Goal: Task Accomplishment & Management: Use online tool/utility

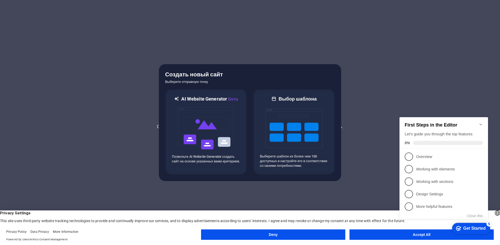
click at [417, 235] on div "checkmark Get Started 5 First Steps in the Editor Let's guide you through the t…" at bounding box center [444, 173] width 95 height 127
click at [231, 115] on img at bounding box center [205, 129] width 57 height 52
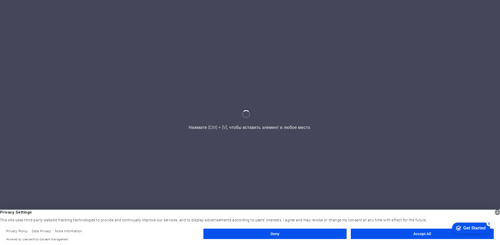
click at [415, 232] on button "Accept All" at bounding box center [422, 234] width 143 height 10
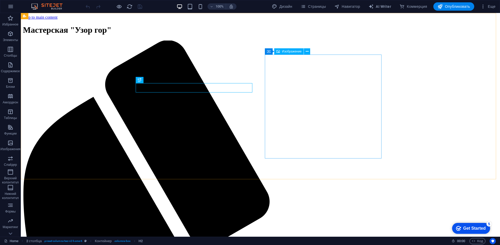
click at [294, 52] on span "Изображение" at bounding box center [292, 51] width 20 height 3
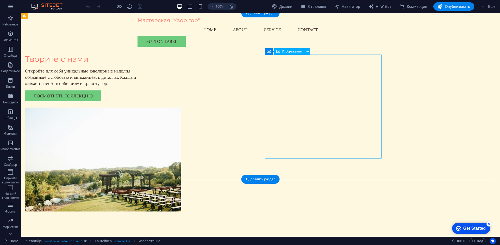
click at [142, 108] on figure at bounding box center [83, 160] width 117 height 104
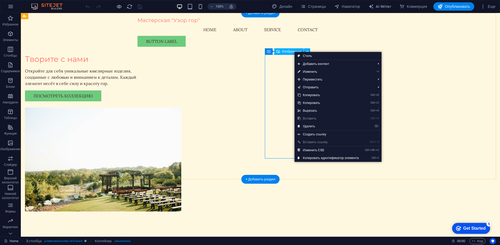
click at [142, 108] on figure at bounding box center [83, 160] width 117 height 104
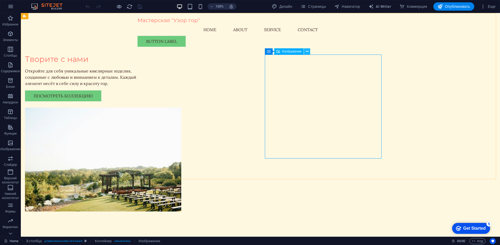
click at [142, 108] on figure at bounding box center [83, 160] width 117 height 104
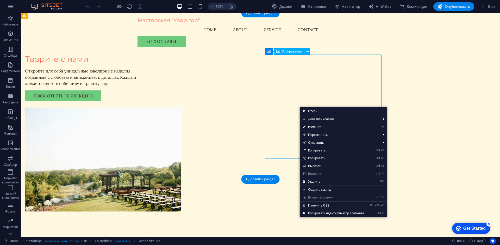
click at [142, 108] on figure at bounding box center [83, 160] width 117 height 104
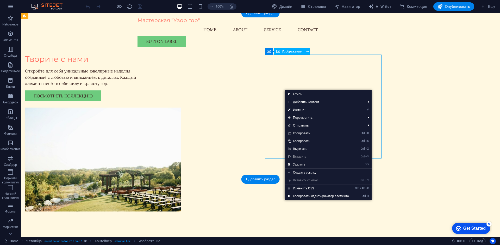
click at [142, 108] on figure at bounding box center [83, 160] width 117 height 104
select select "px"
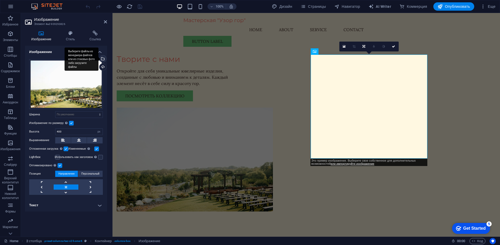
click at [98, 59] on div "Выберите файлы из менеджера файлов или из стоковых фото либо загрузите файлы" at bounding box center [82, 59] width 34 height 23
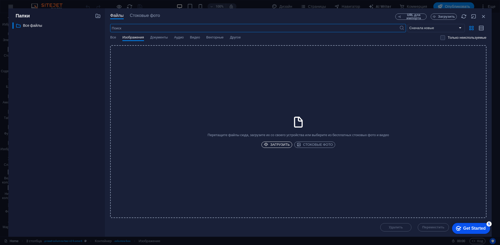
click at [283, 144] on span "Загрузить" at bounding box center [277, 145] width 26 height 6
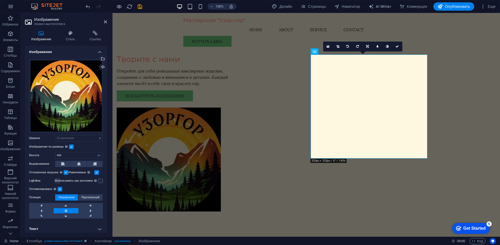
click at [57, 181] on label at bounding box center [57, 181] width 5 height 5
click at [0, 0] on input "Lightbox" at bounding box center [0, 0] width 0 height 0
click at [57, 181] on label at bounding box center [57, 181] width 5 height 5
click at [0, 0] on input "Lightbox" at bounding box center [0, 0] width 0 height 0
click at [95, 139] on select "По умолчанию автоматически px rem % em vh vw" at bounding box center [78, 138] width 47 height 6
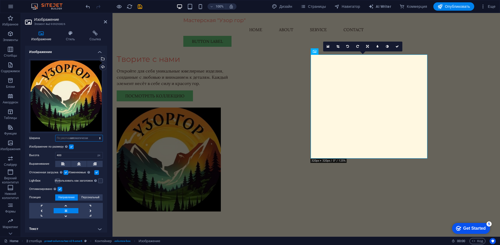
click at [55, 135] on select "По умолчанию автоматически px rem % em vh vw" at bounding box center [78, 138] width 47 height 6
select select "DISABLED_OPTION_VALUE"
click at [79, 164] on icon at bounding box center [79, 164] width 4 height 6
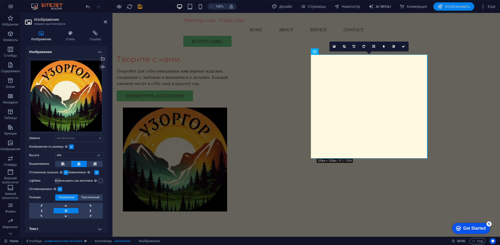
click at [448, 7] on span "Опубликовать" at bounding box center [453, 6] width 33 height 5
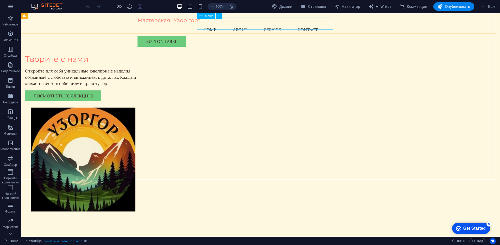
click at [210, 25] on nav "Home About Service Contact" at bounding box center [260, 29] width 246 height 12
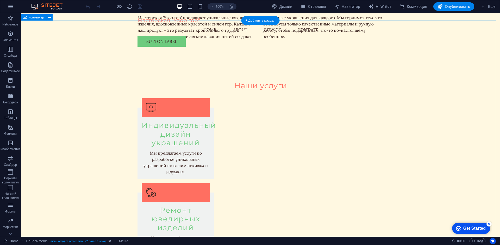
scroll to position [260, 0]
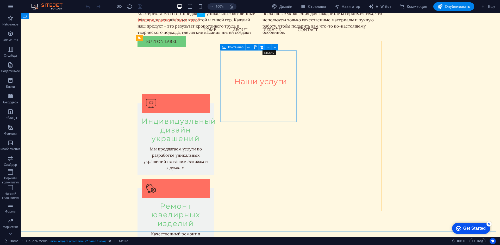
click at [263, 46] on icon at bounding box center [261, 47] width 3 height 5
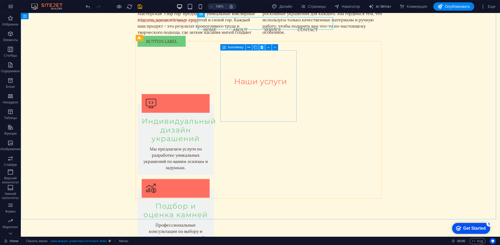
click at [262, 47] on icon at bounding box center [261, 47] width 3 height 5
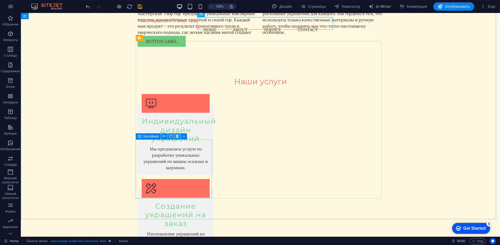
click at [177, 135] on icon at bounding box center [177, 136] width 3 height 5
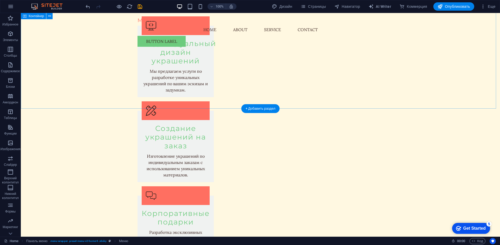
scroll to position [338, 0]
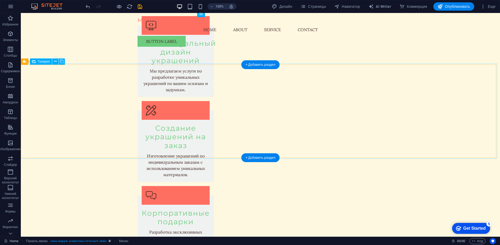
click at [43, 62] on span "Галерея" at bounding box center [44, 61] width 12 height 3
select select "px"
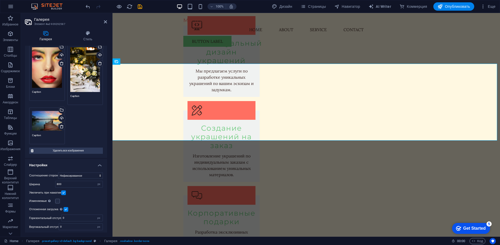
scroll to position [104, 0]
click at [61, 124] on icon at bounding box center [62, 126] width 4 height 4
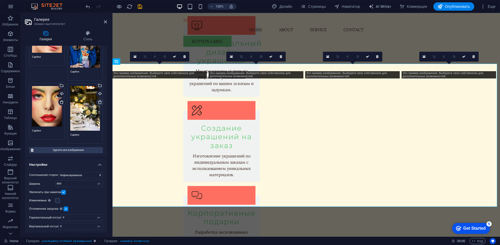
click at [99, 102] on icon at bounding box center [100, 102] width 4 height 4
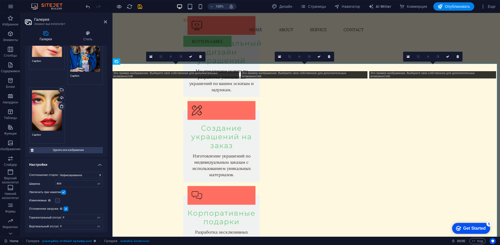
click at [61, 105] on icon at bounding box center [62, 106] width 4 height 4
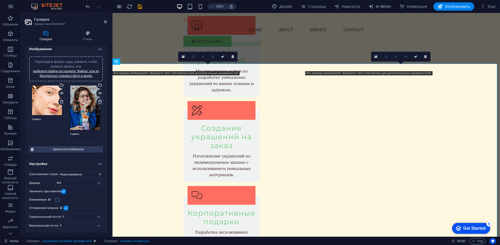
scroll to position [0, 0]
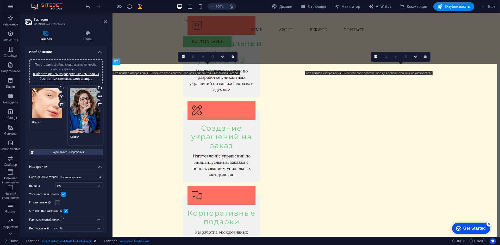
click at [59, 104] on link at bounding box center [61, 104] width 7 height 7
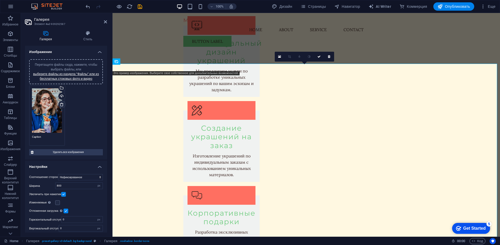
click at [60, 105] on icon at bounding box center [62, 105] width 4 height 4
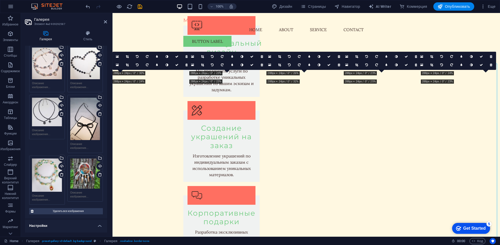
scroll to position [211, 0]
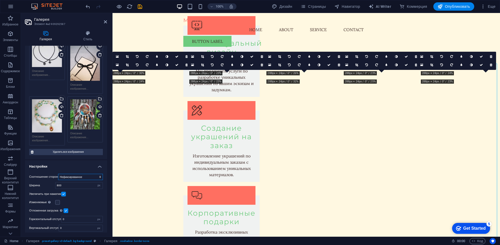
click at [84, 174] on select "Нефиксированное соотношение сторон 16:9 16:10 4:3 1:1 1:2 2:1" at bounding box center [80, 177] width 45 height 6
click at [56, 200] on label at bounding box center [57, 202] width 5 height 5
click at [0, 0] on input "Изменяемые Автоматически загружать изображения Retina и изображения, оптимизиро…" at bounding box center [0, 0] width 0 height 0
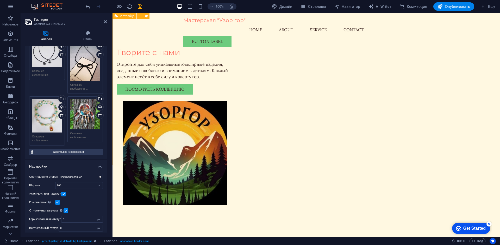
scroll to position [0, 0]
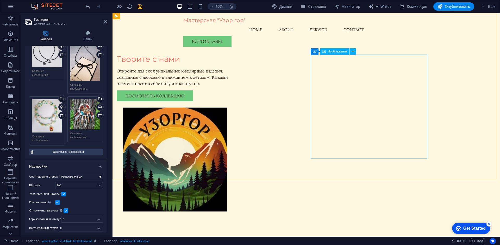
click at [233, 119] on figure at bounding box center [175, 160] width 117 height 104
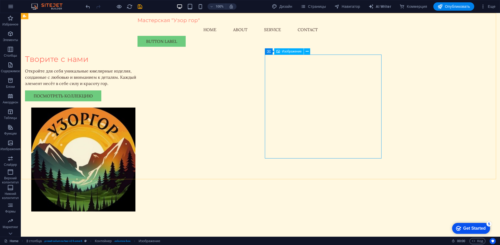
click at [142, 108] on figure at bounding box center [83, 160] width 117 height 104
select select "px"
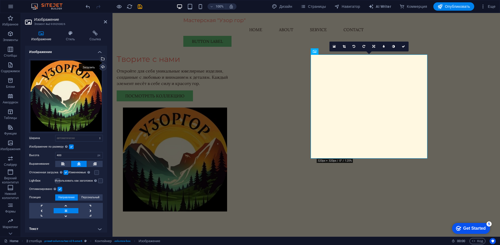
click at [102, 67] on div "Загрузить" at bounding box center [102, 68] width 8 height 8
click at [98, 172] on label at bounding box center [96, 173] width 5 height 5
click at [0, 0] on input "Изменяемые Автоматически загружать изображения Retina и изображения, оптимизиро…" at bounding box center [0, 0] width 0 height 0
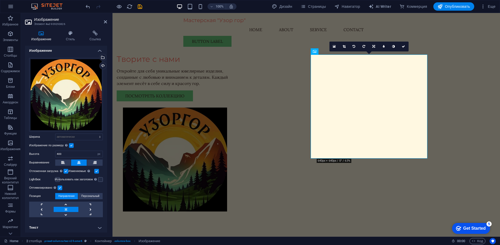
scroll to position [2, 0]
click at [99, 227] on h4 "Текст" at bounding box center [66, 228] width 82 height 12
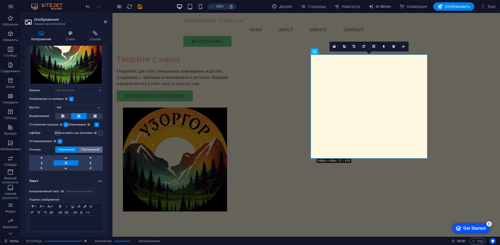
scroll to position [51, 0]
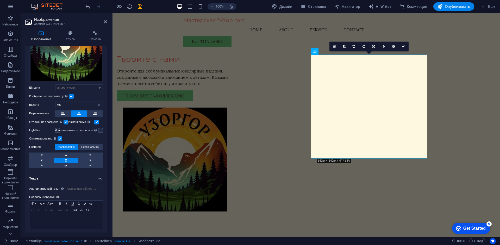
click at [100, 178] on h4 "Текст" at bounding box center [66, 177] width 82 height 9
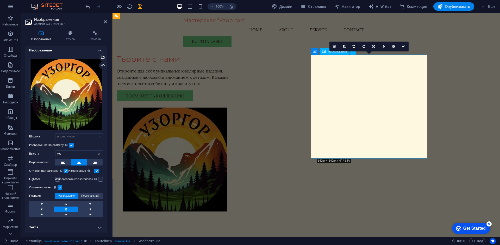
click at [233, 108] on figure at bounding box center [175, 160] width 117 height 104
click at [315, 51] on icon at bounding box center [315, 51] width 4 height 6
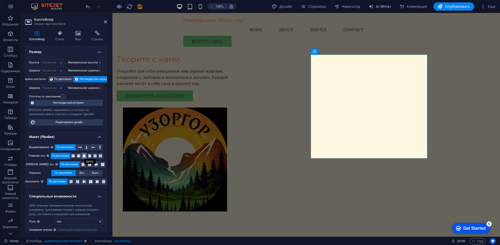
click at [83, 157] on icon at bounding box center [84, 156] width 3 height 6
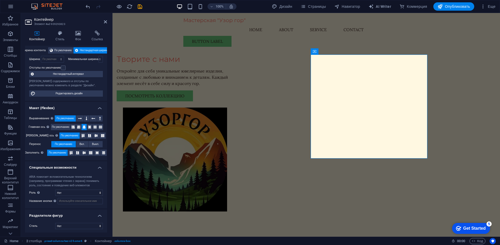
scroll to position [30, 0]
click at [83, 194] on select "Нет Верхний колонтитул Нижний колонтитул Alert Article Banner Comment Complemen…" at bounding box center [79, 192] width 48 height 6
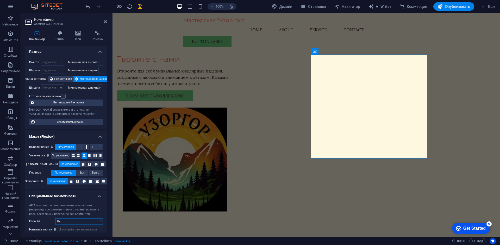
scroll to position [0, 0]
click at [64, 36] on h4 "Стиль" at bounding box center [61, 36] width 20 height 11
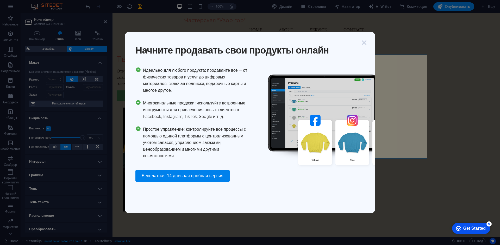
click at [363, 40] on icon "button" at bounding box center [363, 42] width 9 height 9
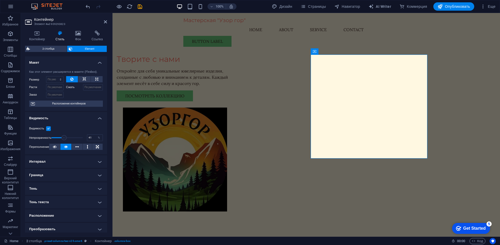
drag, startPoint x: 80, startPoint y: 137, endPoint x: 64, endPoint y: 138, distance: 15.7
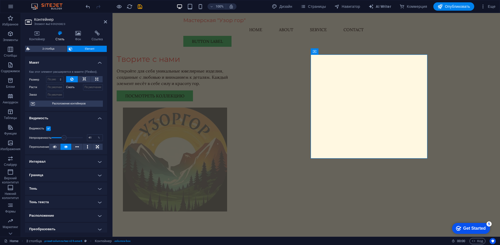
click at [64, 138] on span at bounding box center [63, 137] width 5 height 5
type input "100"
drag, startPoint x: 64, startPoint y: 138, endPoint x: 103, endPoint y: 135, distance: 39.2
click at [103, 135] on div "Видимость Непрозрачность 100 % Переполнение" at bounding box center [66, 138] width 82 height 33
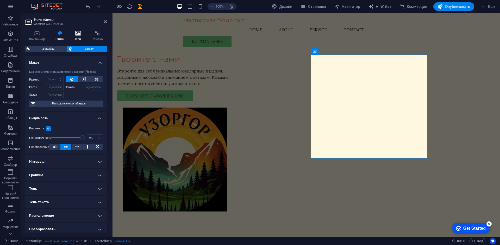
click at [78, 36] on h4 "Фон" at bounding box center [79, 36] width 16 height 11
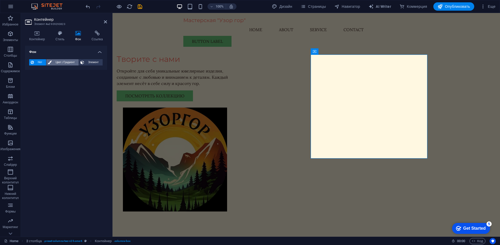
click at [63, 62] on span "Цвет / Градиент" at bounding box center [65, 62] width 24 height 6
click at [32, 84] on span at bounding box center [33, 83] width 6 height 6
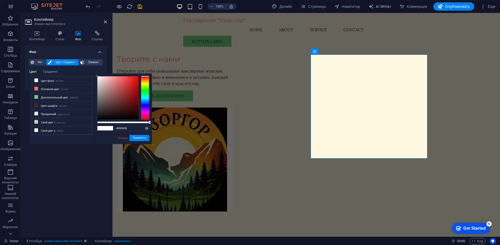
type input "#000000"
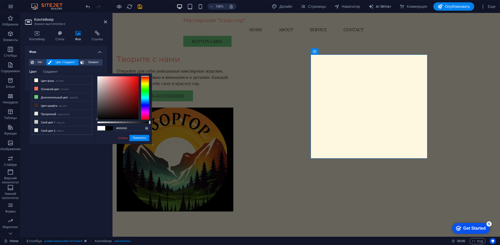
drag, startPoint x: 118, startPoint y: 113, endPoint x: 93, endPoint y: 125, distance: 28.3
click at [93, 125] on div "less Цвет фона #FFF8E1 Основной цвет #FF6F61 Дополнительный цвет #6DCB7E Цвет ш…" at bounding box center [90, 109] width 123 height 71
click at [105, 62] on div "Нет Цвет / Градиент Элемент Растянуть фон на всю ширину Наложение цвета Помещае…" at bounding box center [66, 73] width 82 height 36
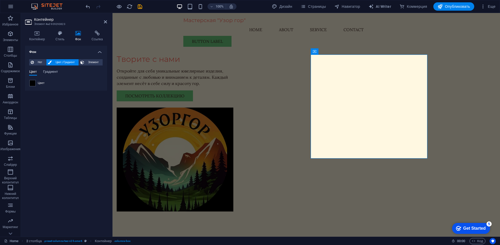
click at [47, 73] on span "Градиент" at bounding box center [50, 72] width 15 height 7
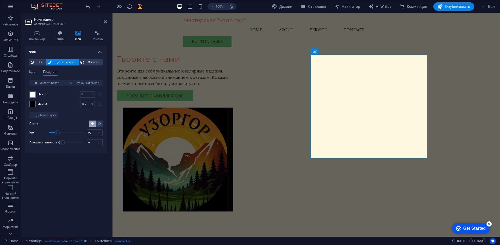
click at [47, 73] on span "Градиент" at bounding box center [50, 72] width 15 height 7
click at [31, 71] on span "Цвет" at bounding box center [33, 72] width 8 height 7
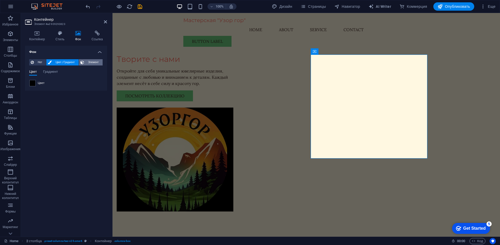
click at [86, 63] on span "Элемент" at bounding box center [93, 62] width 15 height 6
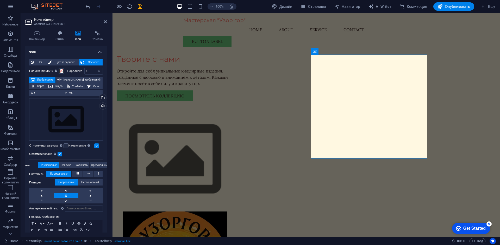
click at [71, 70] on label "Параллакс" at bounding box center [75, 71] width 17 height 3
click at [49, 80] on span "Изображение" at bounding box center [44, 80] width 17 height 6
click at [67, 62] on span "Цвет / Градиент" at bounding box center [65, 62] width 24 height 6
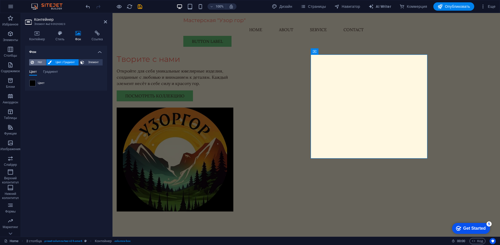
click at [42, 63] on span "Нет" at bounding box center [39, 62] width 9 height 6
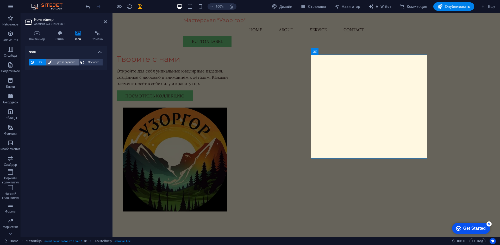
click at [62, 63] on span "Цвет / Градиент" at bounding box center [65, 62] width 24 height 6
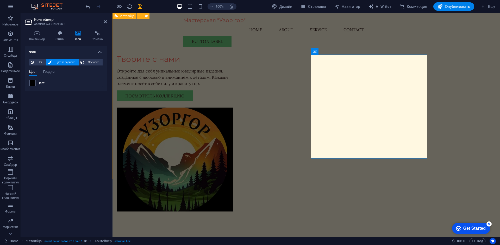
click at [305, 66] on div "Творите с нами Откройте для себя уникальные ювелирные изделия, созданные с любо…" at bounding box center [305, 123] width 387 height 220
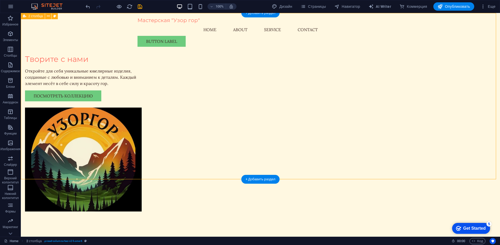
click at [254, 66] on div "Творите с нами Откройте для себя уникальные ювелирные изделия, созданные с любо…" at bounding box center [260, 123] width 479 height 220
click at [142, 110] on figure at bounding box center [83, 160] width 117 height 104
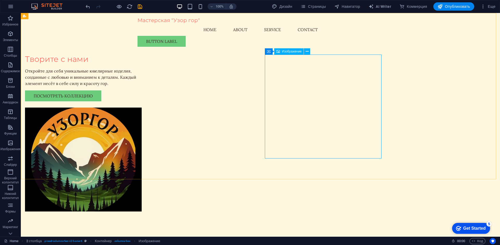
select select "px"
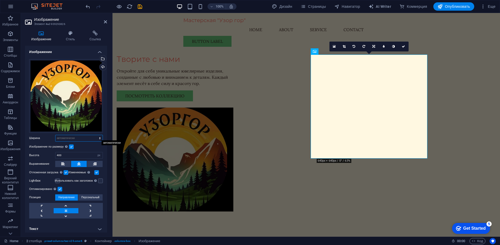
click at [94, 137] on select "По умолчанию автоматически px rem % em vh vw" at bounding box center [78, 138] width 47 height 6
click at [55, 135] on select "По умолчанию автоматически px rem % em vh vw" at bounding box center [78, 138] width 47 height 6
select select "DISABLED_OPTION_VALUE"
click at [166, 21] on div "Мастерская "Узор гор" Menu Home About Service Contact Button label" at bounding box center [305, 32] width 387 height 38
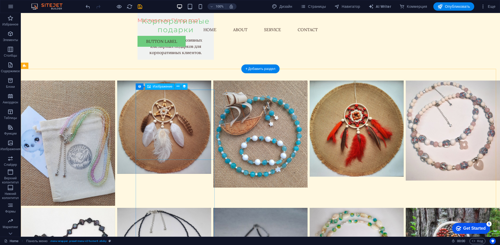
scroll to position [651, 0]
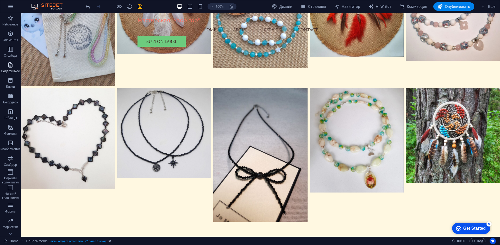
click at [7, 68] on icon "button" at bounding box center [10, 65] width 6 height 6
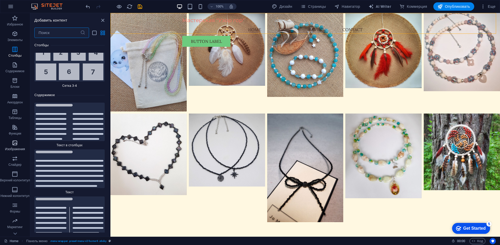
scroll to position [1748, 0]
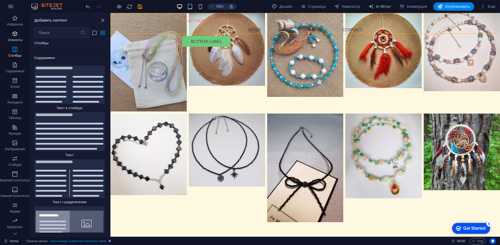
click at [17, 33] on icon "button" at bounding box center [15, 34] width 6 height 6
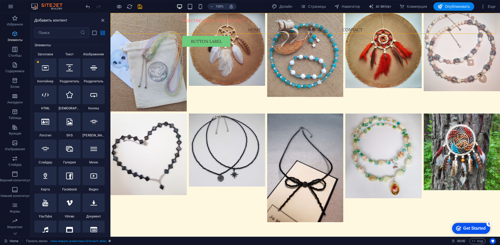
scroll to position [98, 0]
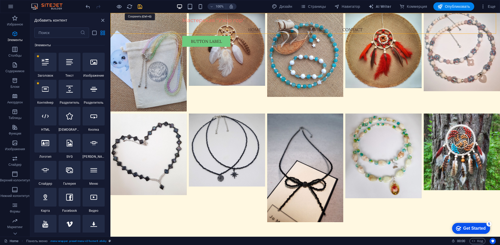
click at [140, 7] on icon "save" at bounding box center [140, 7] width 6 height 6
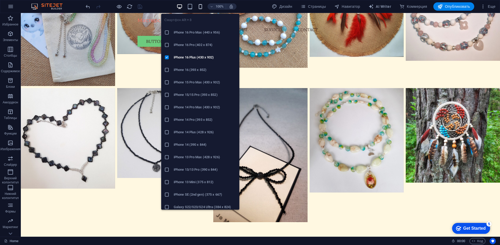
click at [198, 7] on icon "button" at bounding box center [200, 7] width 6 height 6
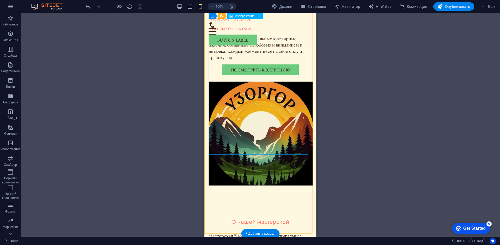
scroll to position [0, 0]
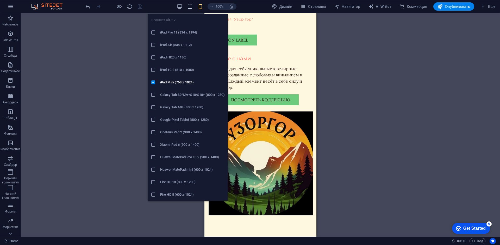
click at [190, 8] on icon "button" at bounding box center [190, 7] width 6 height 6
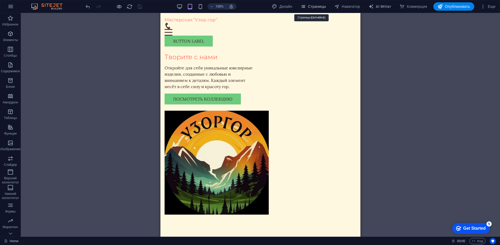
click at [310, 7] on span "Страницы" at bounding box center [312, 6] width 25 height 5
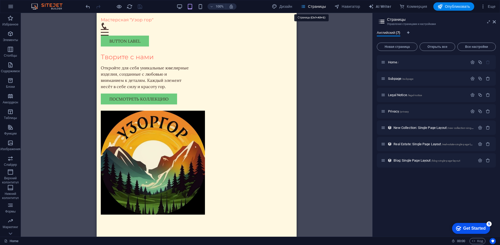
click at [310, 7] on span "Страницы" at bounding box center [312, 6] width 25 height 5
click at [339, 5] on span "Навигатор" at bounding box center [347, 6] width 26 height 5
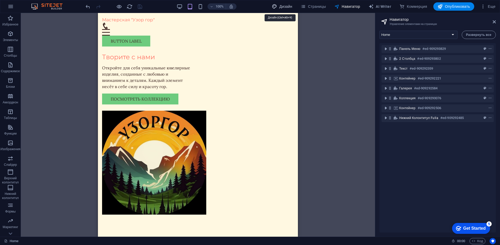
click at [288, 4] on span "Дизайн" at bounding box center [282, 6] width 20 height 5
select select "px"
select select "200"
select select "px"
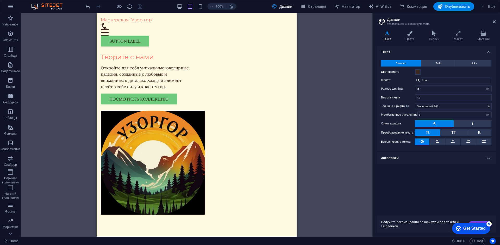
click at [182, 7] on div "100%" at bounding box center [206, 6] width 60 height 8
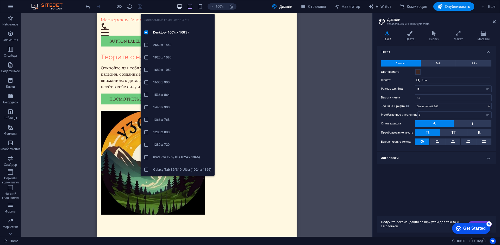
click at [179, 7] on icon "button" at bounding box center [180, 7] width 6 height 6
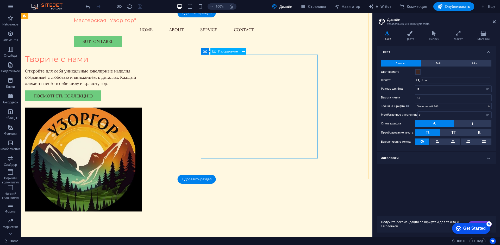
click at [142, 108] on figure at bounding box center [83, 160] width 117 height 104
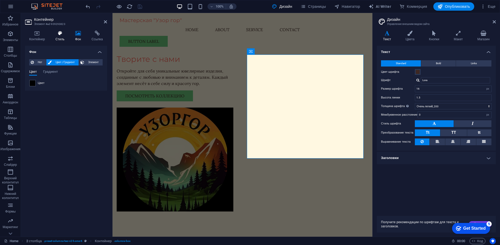
click at [59, 34] on icon at bounding box center [59, 33] width 17 height 5
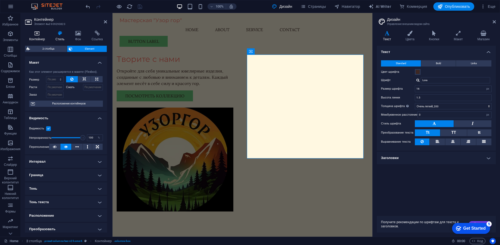
click at [38, 35] on icon at bounding box center [37, 33] width 24 height 5
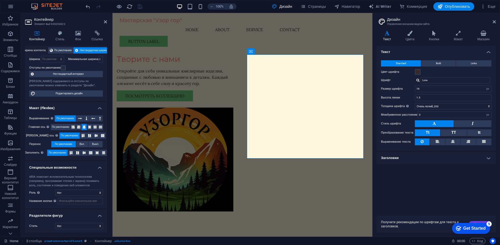
scroll to position [30, 0]
click at [64, 92] on span "Редактировать дизайн" at bounding box center [69, 93] width 64 height 6
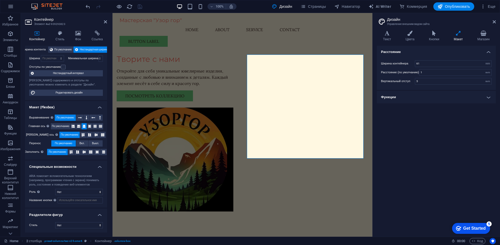
click at [399, 96] on h4 "Функции" at bounding box center [436, 97] width 119 height 12
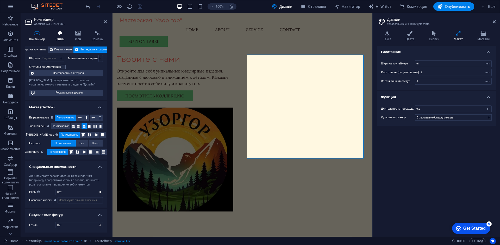
click at [55, 31] on icon at bounding box center [59, 33] width 17 height 5
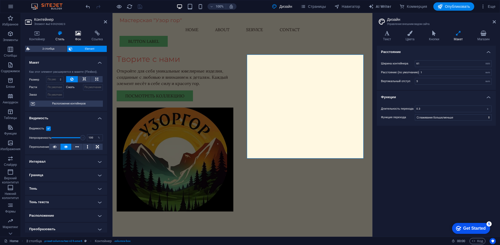
click at [77, 35] on icon at bounding box center [78, 33] width 14 height 5
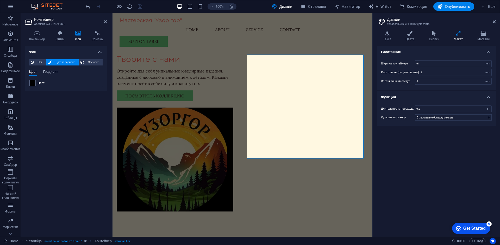
click at [54, 71] on span "Градиент" at bounding box center [50, 72] width 15 height 7
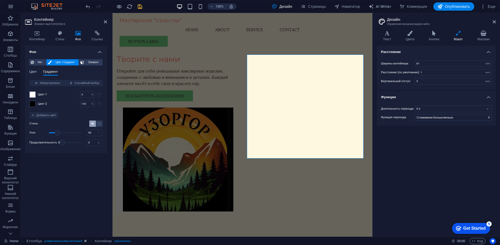
click at [37, 72] on span "Цвет" at bounding box center [33, 72] width 8 height 7
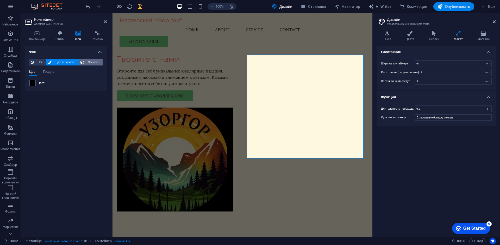
click at [88, 62] on span "Элемент" at bounding box center [93, 62] width 15 height 6
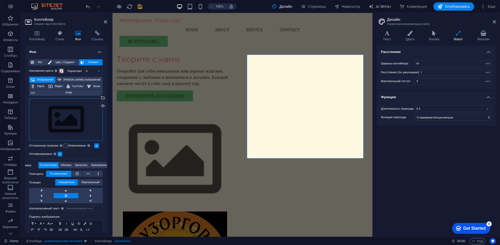
click at [65, 116] on div "Перетащите файлы сюда, нажмите, чтобы выбрать файлы, или выберите файлы из разд…" at bounding box center [66, 119] width 74 height 43
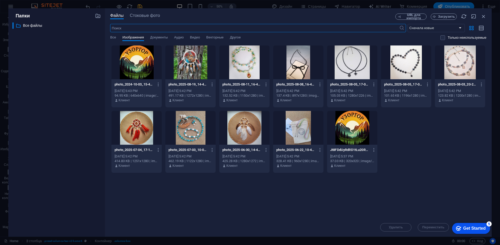
click at [348, 127] on div at bounding box center [352, 128] width 50 height 34
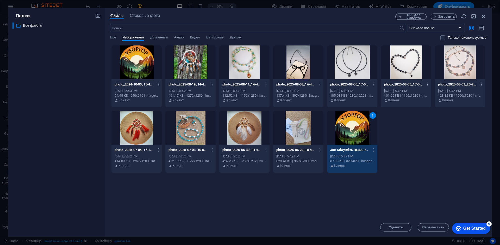
click at [348, 127] on div "1" at bounding box center [352, 128] width 50 height 34
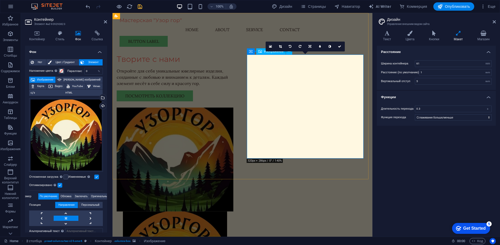
click at [248, 41] on div "Творите с нами Откройте для себя уникальные ювелирные изделия, созданные с любо…" at bounding box center [242, 175] width 260 height 324
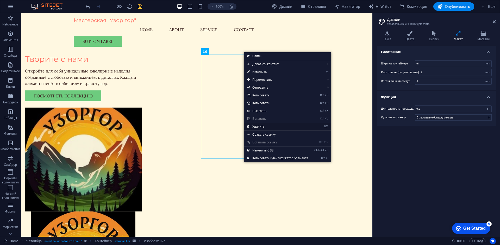
click at [276, 127] on link "⌦ Удалить" at bounding box center [277, 127] width 67 height 8
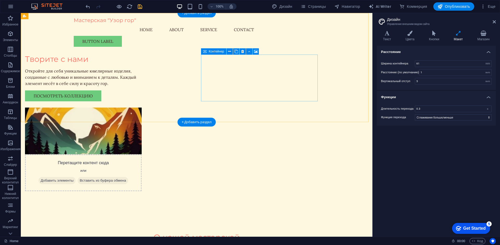
click at [142, 155] on div "Перетащите контент сюда или Добавить элементы Вставить из буфера обмена" at bounding box center [83, 173] width 117 height 37
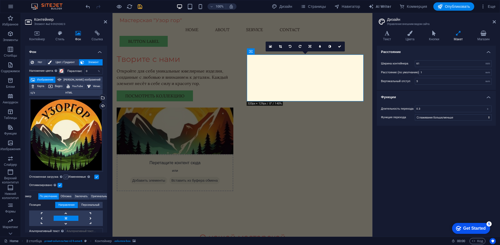
click at [66, 177] on label at bounding box center [66, 177] width 5 height 5
click at [0, 0] on input "Отложенная загрузка Загрузка изображений после загрузки страницы повышает скоро…" at bounding box center [0, 0] width 0 height 0
drag, startPoint x: 92, startPoint y: 72, endPoint x: 74, endPoint y: 71, distance: 17.7
click at [75, 71] on div "Параллакс 0 %" at bounding box center [85, 71] width 36 height 7
click at [61, 71] on span at bounding box center [61, 71] width 4 height 4
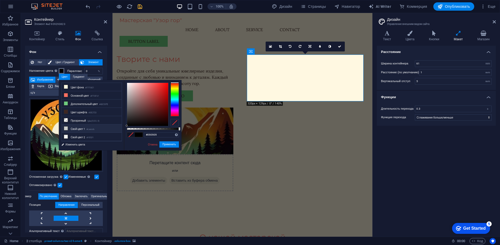
type input "#000000"
drag, startPoint x: 139, startPoint y: 121, endPoint x: 196, endPoint y: 135, distance: 58.0
click at [196, 135] on body "Мастерская "Узор гор" Home Избранное Элементы Столбцы Содержимое Блоки Аккордео…" at bounding box center [250, 122] width 500 height 245
click at [154, 145] on link "Отмена" at bounding box center [152, 145] width 11 height 4
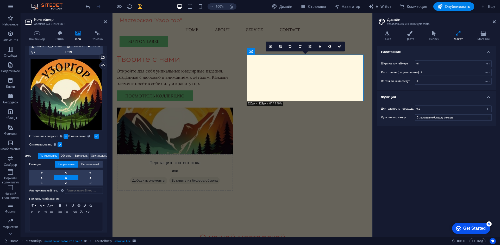
scroll to position [42, 0]
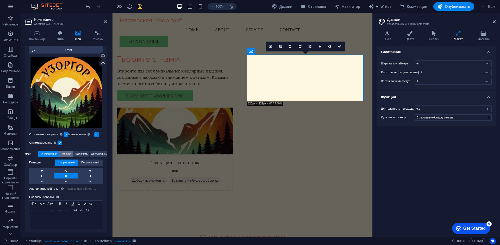
click at [64, 154] on span "Обложка" at bounding box center [66, 154] width 11 height 6
click at [80, 153] on span "Заключать" at bounding box center [81, 154] width 13 height 6
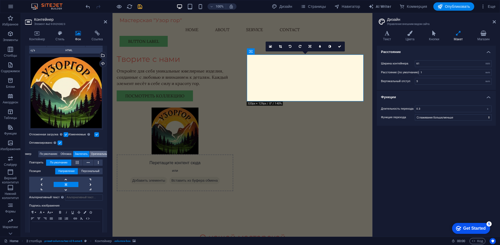
click at [95, 154] on span "Оригинальный" at bounding box center [100, 154] width 18 height 6
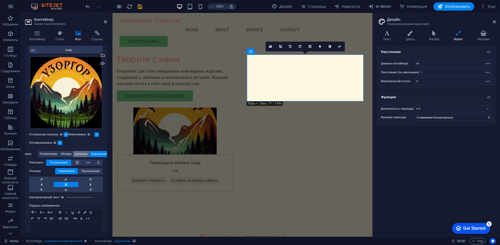
click at [76, 154] on span "Заключать" at bounding box center [81, 154] width 13 height 6
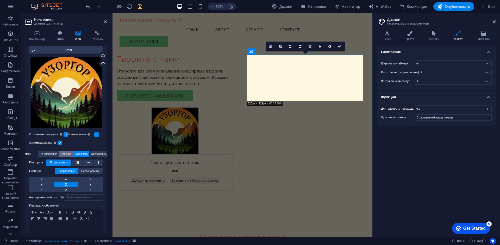
click at [66, 154] on span "Обложка" at bounding box center [66, 154] width 11 height 6
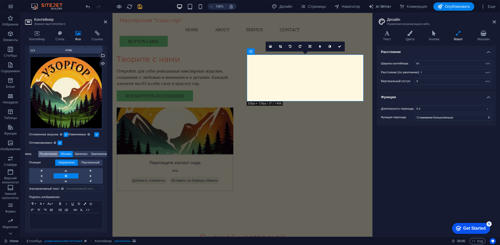
click at [52, 154] on span "По умолчанию" at bounding box center [48, 154] width 17 height 6
click at [70, 174] on link at bounding box center [66, 176] width 24 height 5
click at [90, 163] on span "Персональный" at bounding box center [90, 163] width 18 height 6
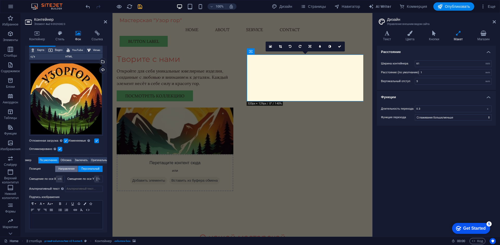
click at [70, 168] on span "Направление" at bounding box center [66, 169] width 16 height 6
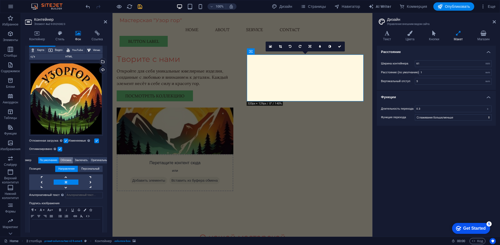
click at [70, 160] on span "Обложка" at bounding box center [66, 160] width 11 height 6
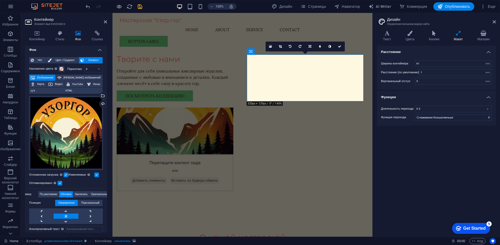
scroll to position [0, 0]
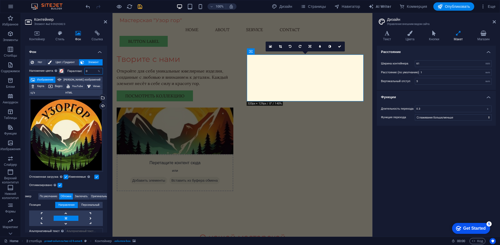
click at [89, 71] on input "0" at bounding box center [94, 71] width 18 height 6
drag, startPoint x: 90, startPoint y: 71, endPoint x: 80, endPoint y: 70, distance: 9.8
click at [80, 70] on div "Параллакс 0 %" at bounding box center [85, 71] width 36 height 7
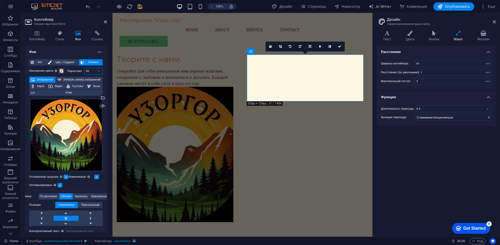
drag, startPoint x: 90, startPoint y: 70, endPoint x: 81, endPoint y: 70, distance: 8.9
click at [81, 70] on div "Параллакс 50 %" at bounding box center [85, 71] width 36 height 7
type input "0"
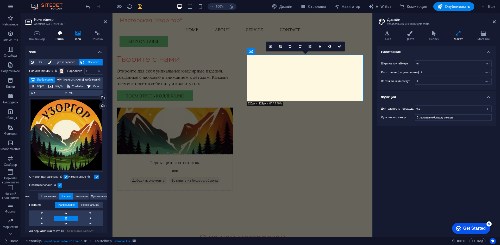
click at [64, 39] on h4 "Стиль" at bounding box center [61, 36] width 20 height 11
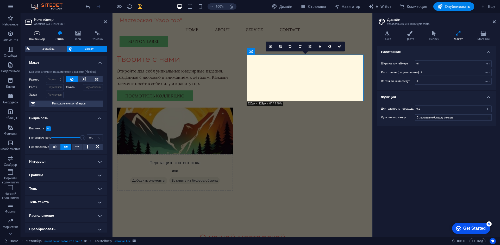
click at [35, 39] on h4 "Контейнер" at bounding box center [38, 36] width 26 height 11
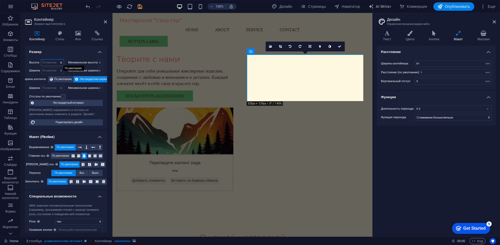
click at [53, 64] on select "По умолчанию px rem % vh vw" at bounding box center [52, 63] width 23 height 6
select select "px"
click at [56, 60] on select "По умолчанию px rem % vh vw" at bounding box center [52, 63] width 23 height 6
type input "180"
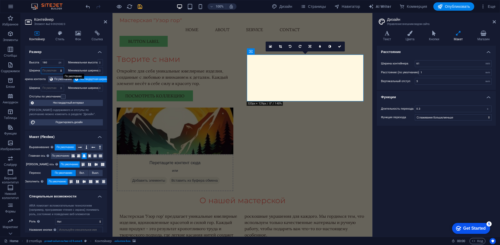
click at [52, 71] on select "По умолчанию px rem % em vh vw" at bounding box center [52, 71] width 23 height 6
select select "px"
click at [56, 68] on select "По умолчанию px rem % em vh vw" at bounding box center [52, 71] width 23 height 6
type input "448"
drag, startPoint x: 48, startPoint y: 62, endPoint x: 39, endPoint y: 63, distance: 9.6
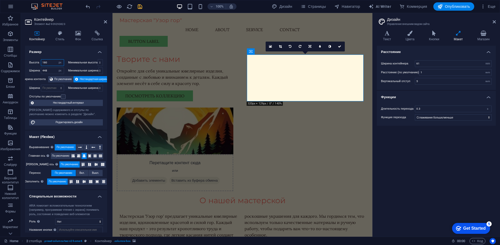
click at [39, 62] on div "Высота 180 По умолчанию px rem % vh vw" at bounding box center [46, 62] width 35 height 7
type input "400"
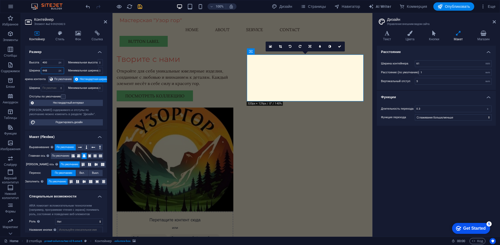
click at [50, 72] on input "448" at bounding box center [52, 71] width 23 height 6
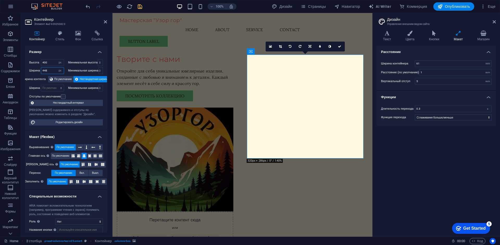
drag, startPoint x: 51, startPoint y: 71, endPoint x: 29, endPoint y: 70, distance: 21.6
click at [30, 70] on div "Ширина 448 По умолчанию px rem % em vh vw" at bounding box center [46, 70] width 35 height 7
type input "400"
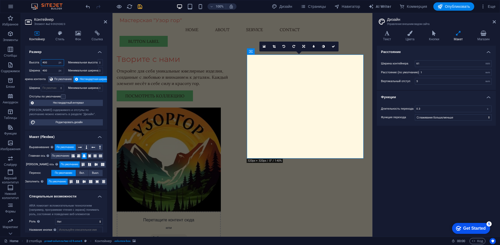
click at [49, 63] on input "400" at bounding box center [52, 63] width 23 height 6
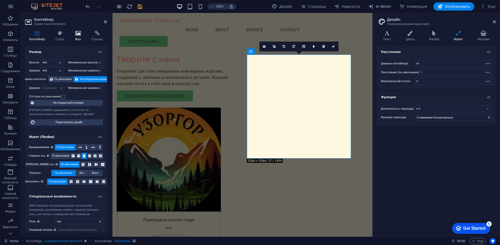
click at [81, 36] on h4 "Фон" at bounding box center [79, 36] width 16 height 11
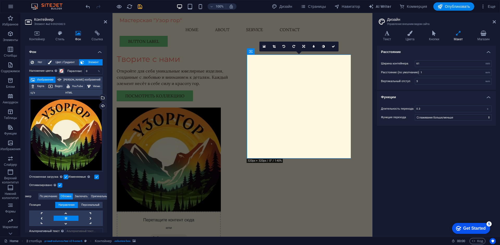
click at [50, 70] on label "Наложение цвета Помещает наложение поверх фона, чтобы раскрасить его" at bounding box center [43, 71] width 29 height 6
click at [59, 70] on button "Наложение цвета Помещает наложение поверх фона, чтобы раскрасить его" at bounding box center [62, 71] width 6 height 6
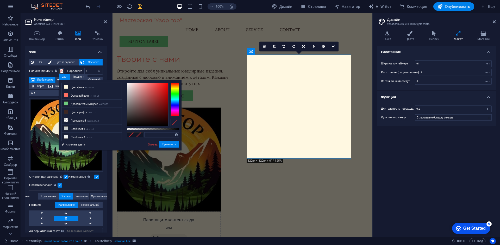
click at [44, 70] on label "Наложение цвета Помещает наложение поверх фона, чтобы раскрасить его" at bounding box center [43, 71] width 29 height 6
click at [59, 70] on button "Наложение цвета Помещает наложение поверх фона, чтобы раскрасить его" at bounding box center [62, 71] width 6 height 6
click at [28, 76] on div "Нет Цвет / Градиент Элемент Растянуть фон на всю ширину Наложение цвета Помещае…" at bounding box center [66, 165] width 82 height 221
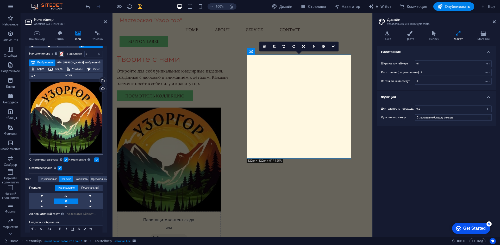
scroll to position [26, 0]
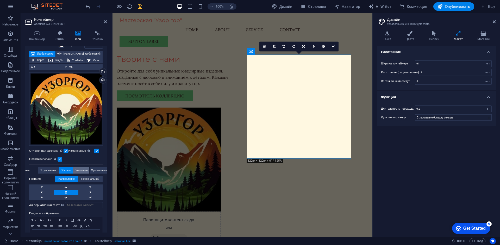
click at [81, 169] on span "Заключать" at bounding box center [81, 171] width 13 height 6
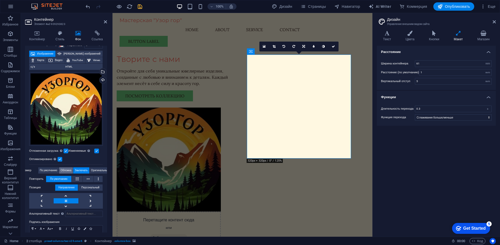
click at [65, 171] on span "Обложка" at bounding box center [66, 171] width 11 height 6
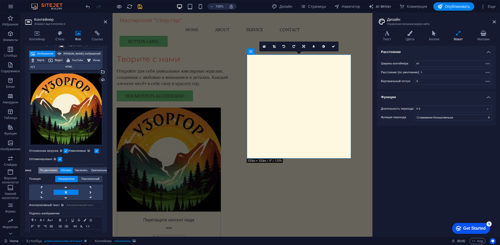
click at [52, 170] on span "По умолчанию" at bounding box center [48, 171] width 17 height 6
click at [63, 169] on span "Обложка" at bounding box center [66, 171] width 11 height 6
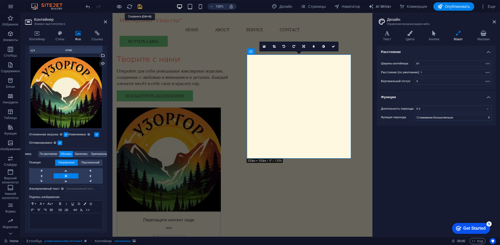
click at [141, 7] on icon "save" at bounding box center [140, 7] width 6 height 6
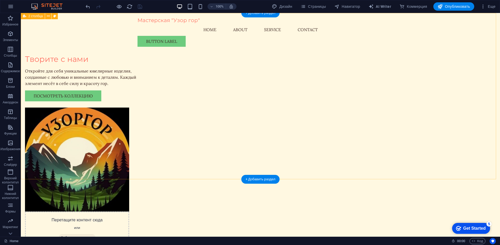
click at [259, 67] on div "Творите с нами Откройте для себя уникальные ювелирные изделия, созданные с любо…" at bounding box center [260, 123] width 479 height 220
click at [142, 69] on div "Творите с нами Откройте для себя уникальные ювелирные изделия, созданные с любо…" at bounding box center [83, 78] width 117 height 47
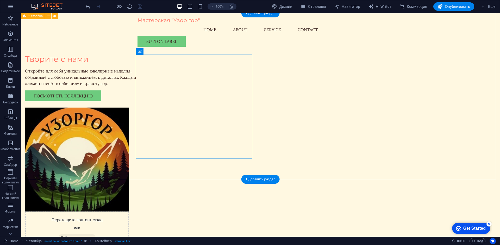
click at [254, 68] on div "Творите с нами Откройте для себя уникальные ювелирные изделия, созданные с любо…" at bounding box center [260, 123] width 479 height 220
drag, startPoint x: 254, startPoint y: 68, endPoint x: 185, endPoint y: 52, distance: 71.2
click at [255, 68] on div "Творите с нами Откройте для себя уникальные ювелирные изделия, созданные с любо…" at bounding box center [260, 123] width 479 height 220
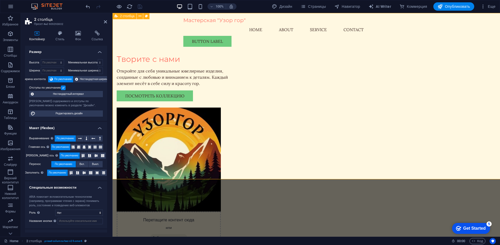
select select "rem"
select select "preset-columns-two-v2-home-6"
click at [305, 56] on div "Творите с нами Откройте для себя уникальные ювелирные изделия, созданные с любо…" at bounding box center [305, 123] width 387 height 220
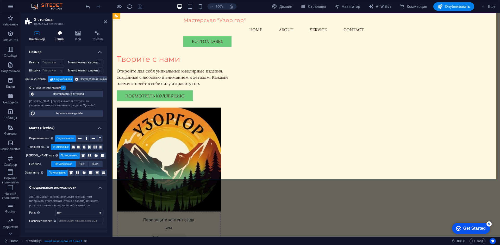
click at [62, 35] on icon at bounding box center [59, 33] width 17 height 5
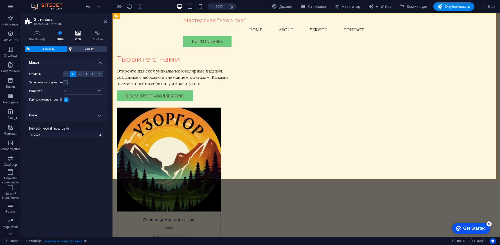
click at [76, 36] on icon at bounding box center [78, 33] width 14 height 5
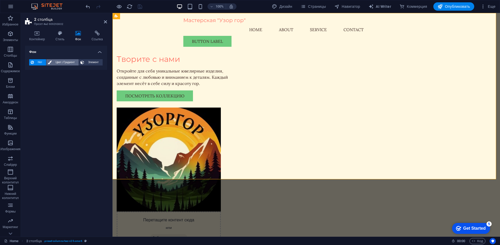
click at [62, 65] on span "Цвет / Градиент" at bounding box center [65, 62] width 24 height 6
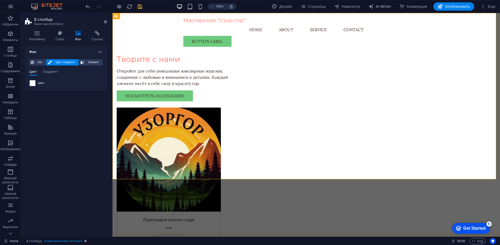
click at [33, 84] on span at bounding box center [33, 83] width 6 height 6
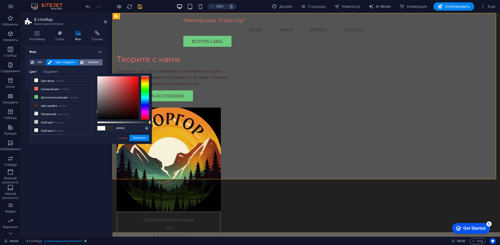
type input "#ffffff"
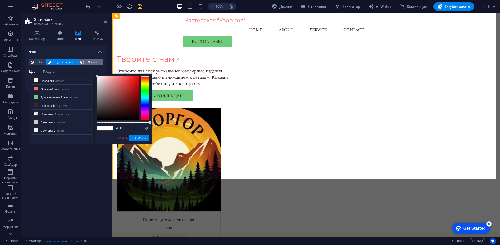
drag, startPoint x: 105, startPoint y: 101, endPoint x: 86, endPoint y: 63, distance: 43.0
click at [86, 63] on body "Мастерская "Узор гор" Home Избранное Элементы Столбцы Содержимое Блоки Аккордео…" at bounding box center [250, 122] width 500 height 245
click at [109, 39] on div "Контейнер Стиль Фон Ссылка Размер Высота По умолчанию px rem % vh vw Минимальна…" at bounding box center [66, 132] width 90 height 211
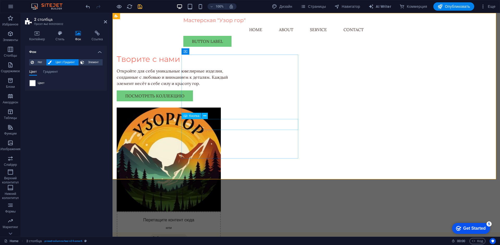
click at [231, 102] on div "посмотреть коллекцию" at bounding box center [175, 96] width 117 height 11
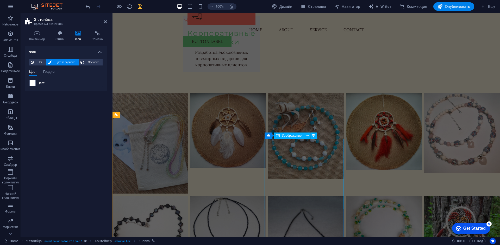
scroll to position [573, 0]
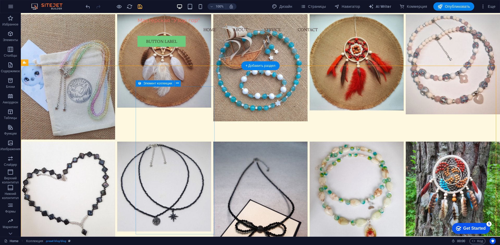
select select "1"
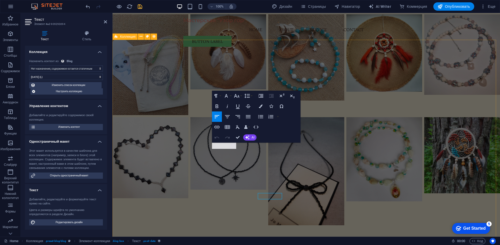
scroll to position [573, 0]
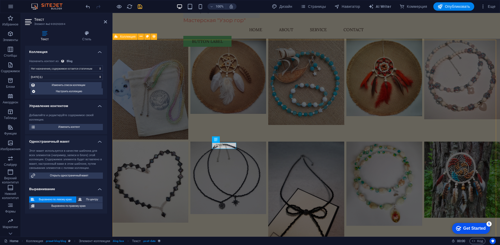
select select "publishing_date"
click at [129, 36] on span "Коллекция" at bounding box center [127, 36] width 15 height 3
select select "columns.publishing_date_DESC"
select select "columns.status"
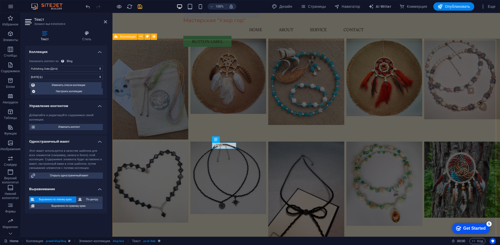
select select "columns.publishing_date"
select select "past"
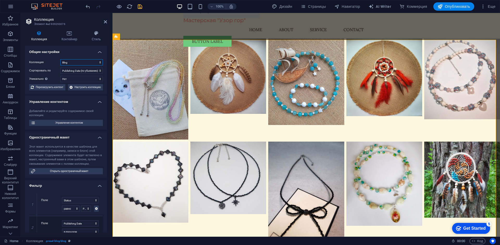
click at [95, 62] on select "Blog New Collection Real Estate" at bounding box center [81, 62] width 42 height 6
click at [96, 71] on select "Дата создания (по возрастанию) Дата создания (по убыванию) Дата обновления (по …" at bounding box center [81, 71] width 42 height 6
click at [316, 7] on span "Страницы" at bounding box center [312, 6] width 25 height 5
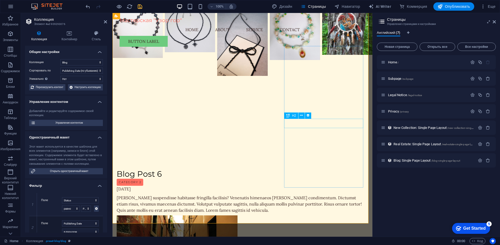
scroll to position [695, 0]
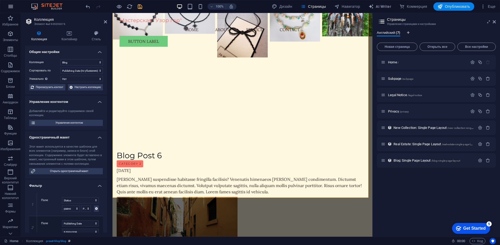
click at [10, 4] on icon "button" at bounding box center [11, 6] width 6 height 6
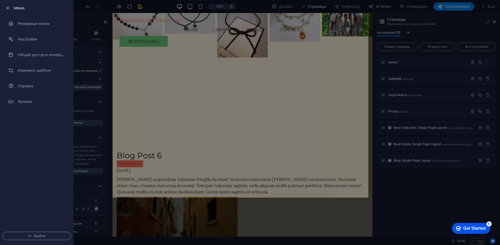
click at [457, 10] on div at bounding box center [250, 122] width 500 height 245
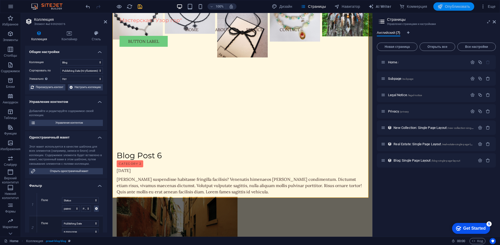
click at [454, 7] on span "Опубликовать" at bounding box center [453, 6] width 33 height 5
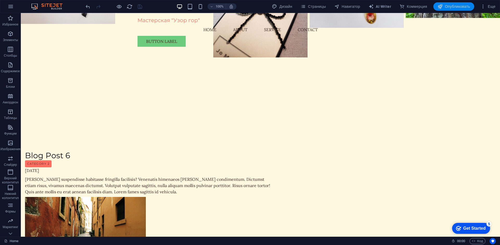
click at [446, 6] on span "Опубликовать" at bounding box center [453, 6] width 33 height 5
click at [492, 7] on span "Еще" at bounding box center [487, 6] width 15 height 5
